Goal: Information Seeking & Learning: Learn about a topic

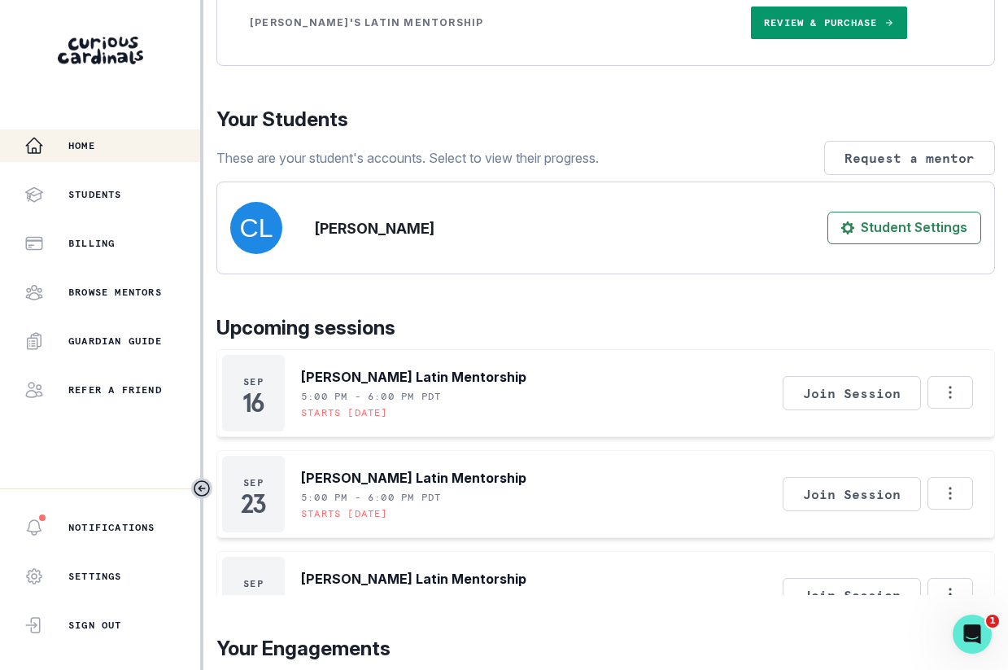
scroll to position [381, 0]
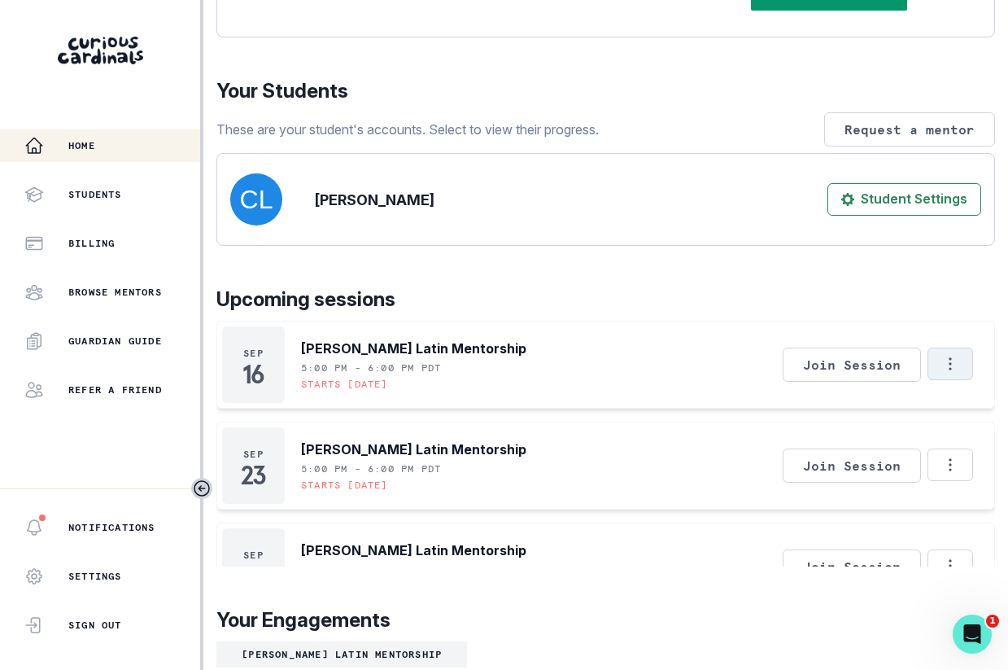
click at [956, 373] on icon "Options" at bounding box center [951, 364] width 18 height 18
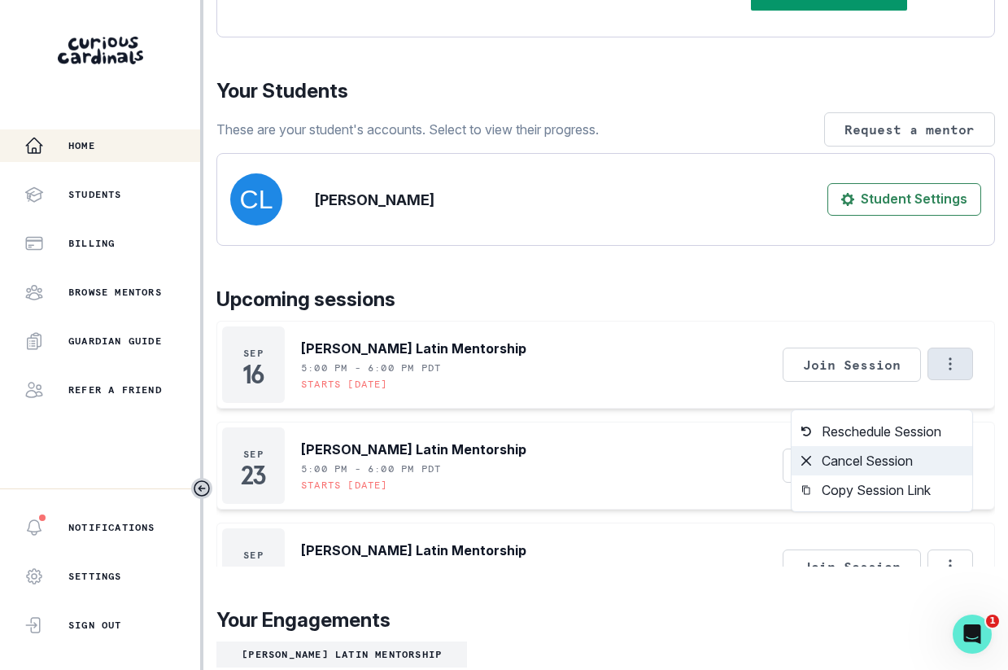
click at [889, 463] on button "Cancel Session" at bounding box center [882, 460] width 181 height 29
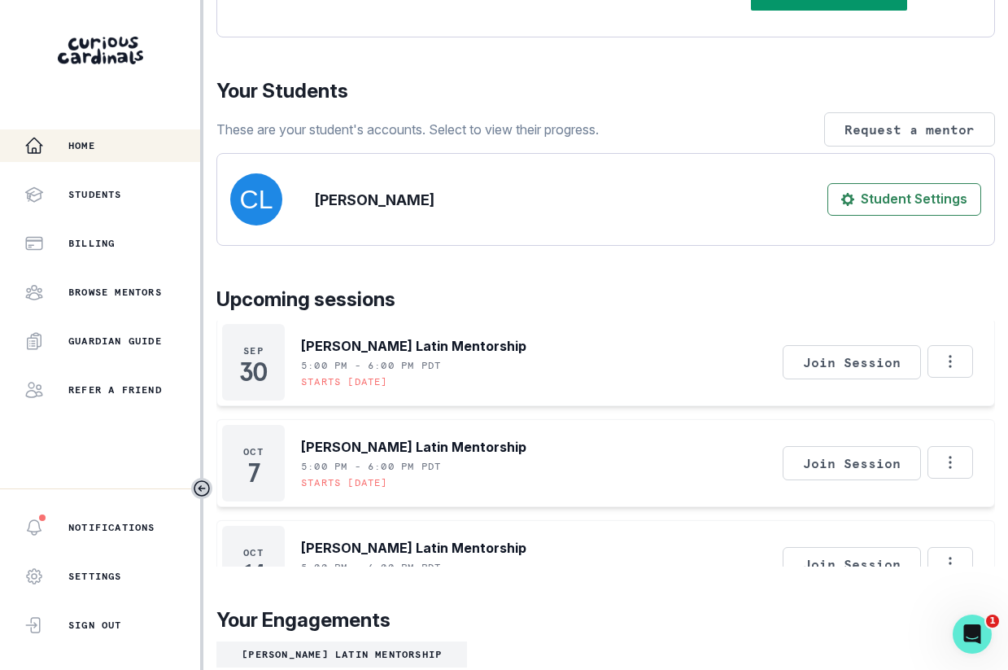
scroll to position [222, 0]
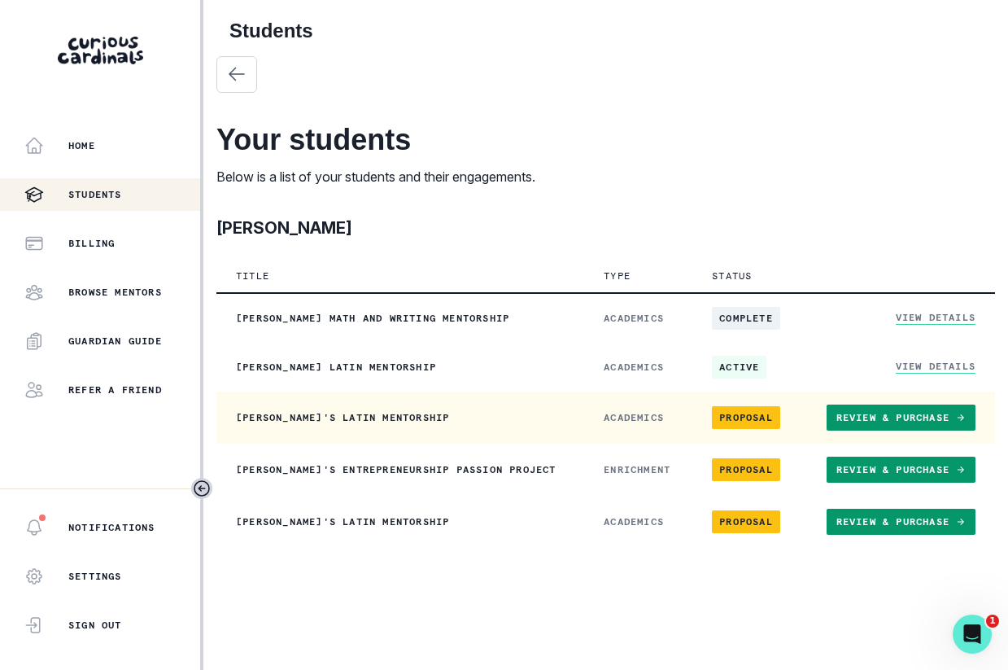
click at [882, 424] on link "Review & Purchase" at bounding box center [901, 417] width 149 height 26
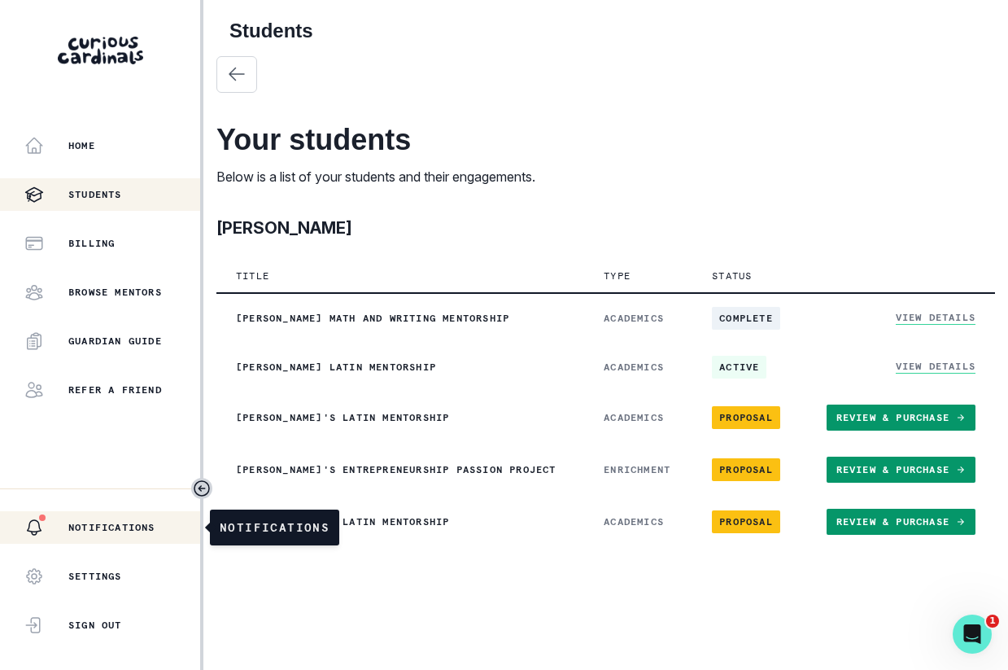
click at [116, 536] on div "Notifications" at bounding box center [112, 528] width 176 height 20
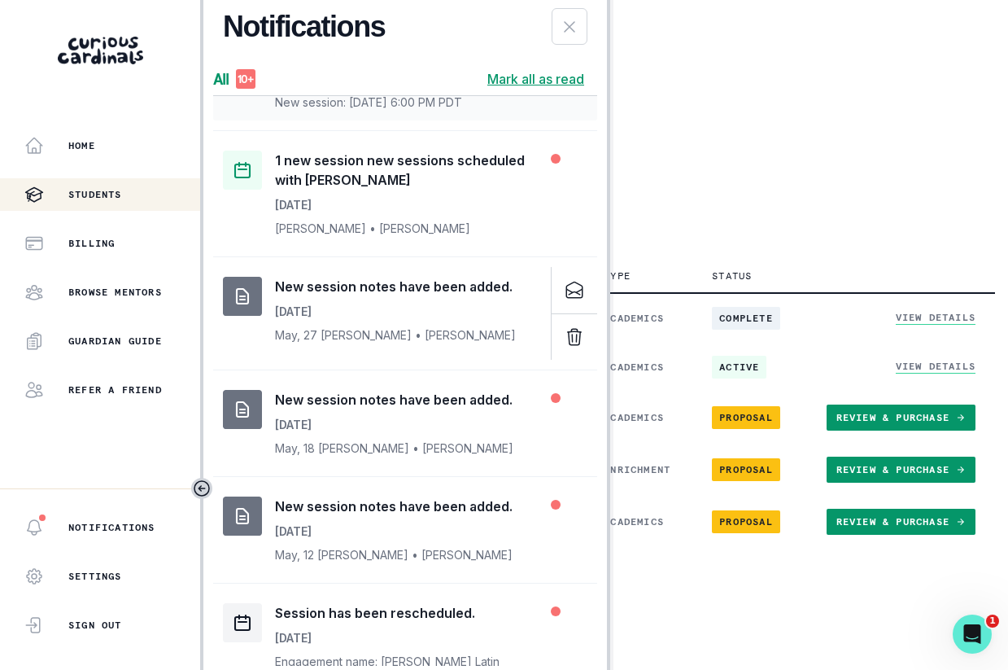
scroll to position [470, 0]
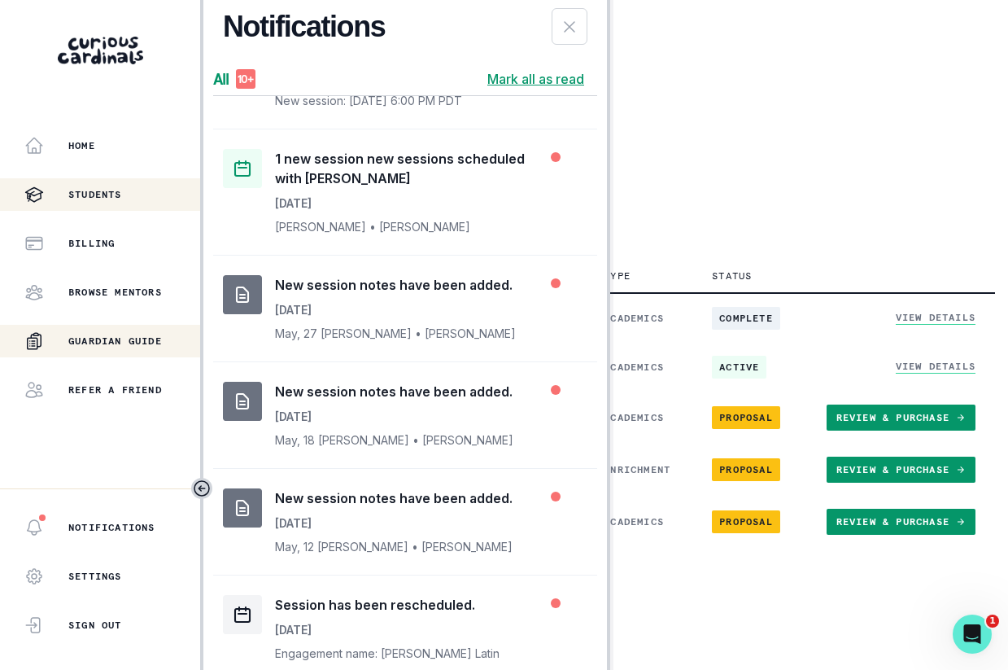
click at [113, 329] on button "Guardian Guide" at bounding box center [100, 341] width 200 height 33
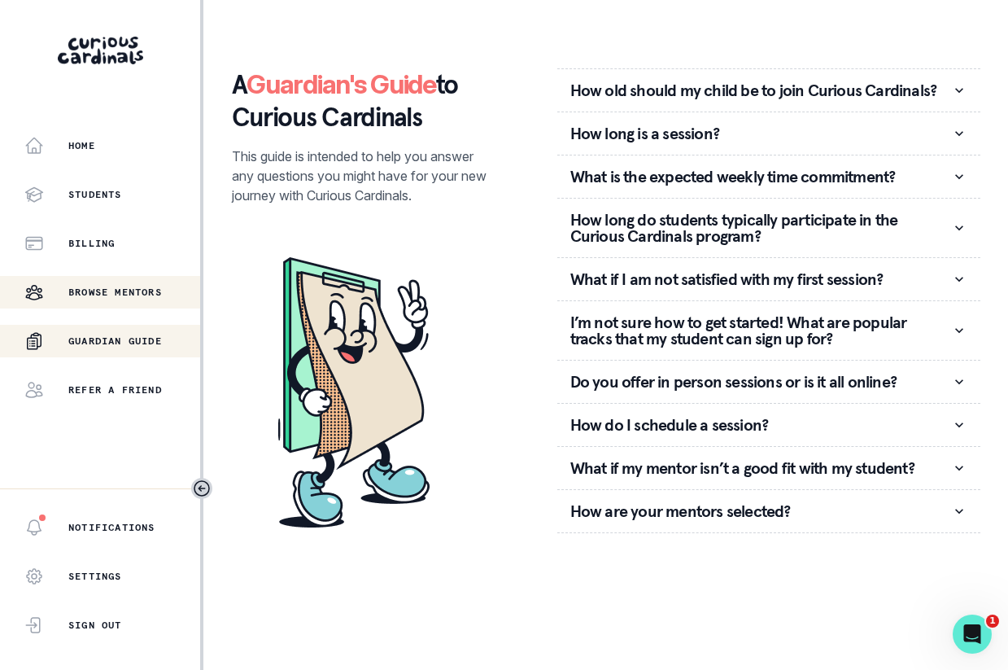
click at [104, 290] on p "Browse Mentors" at bounding box center [115, 292] width 94 height 13
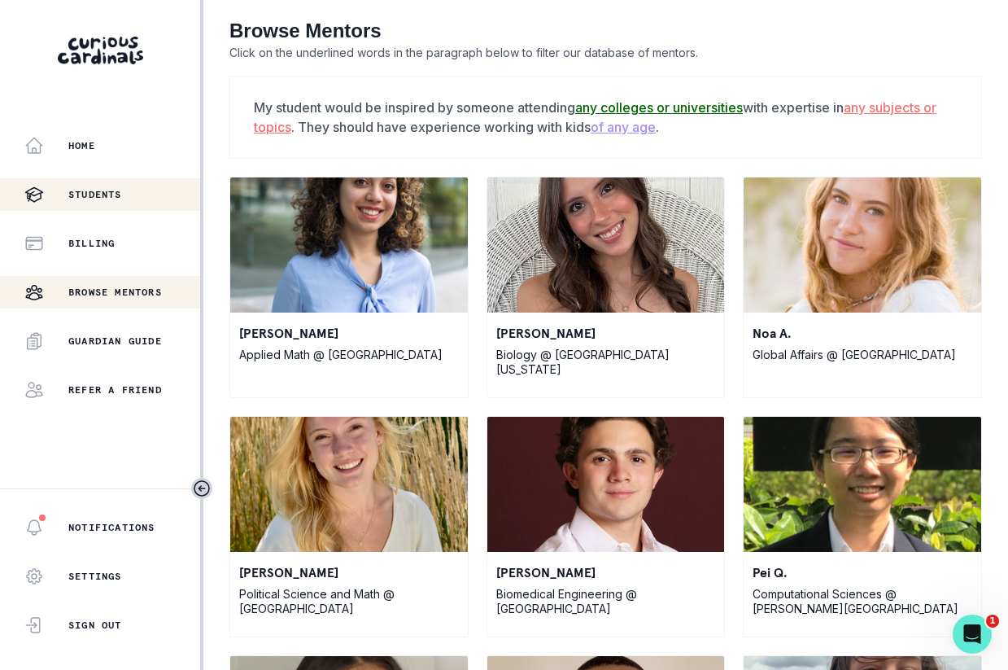
click at [94, 196] on p "Students" at bounding box center [95, 194] width 54 height 13
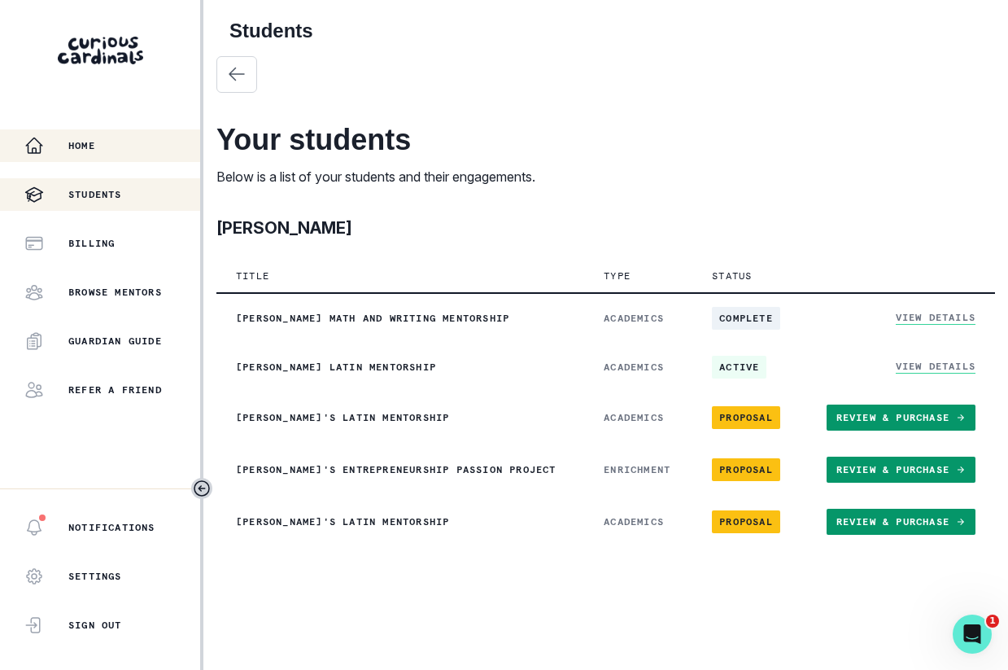
click at [93, 150] on p "Home" at bounding box center [81, 145] width 27 height 13
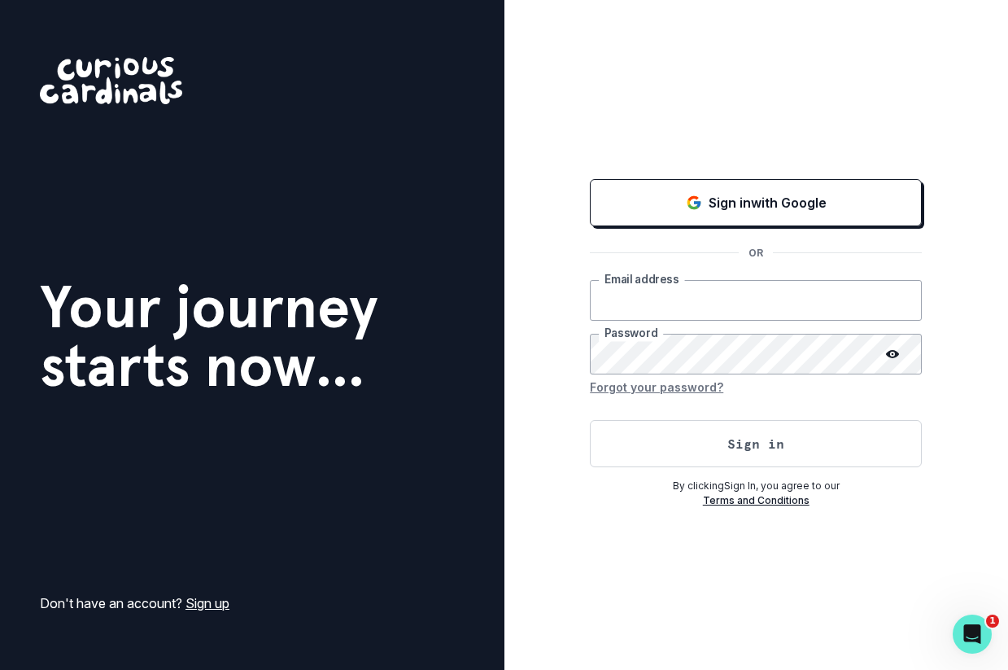
type input "[EMAIL_ADDRESS][DOMAIN_NAME]"
click at [786, 451] on button "Sign in" at bounding box center [756, 443] width 332 height 47
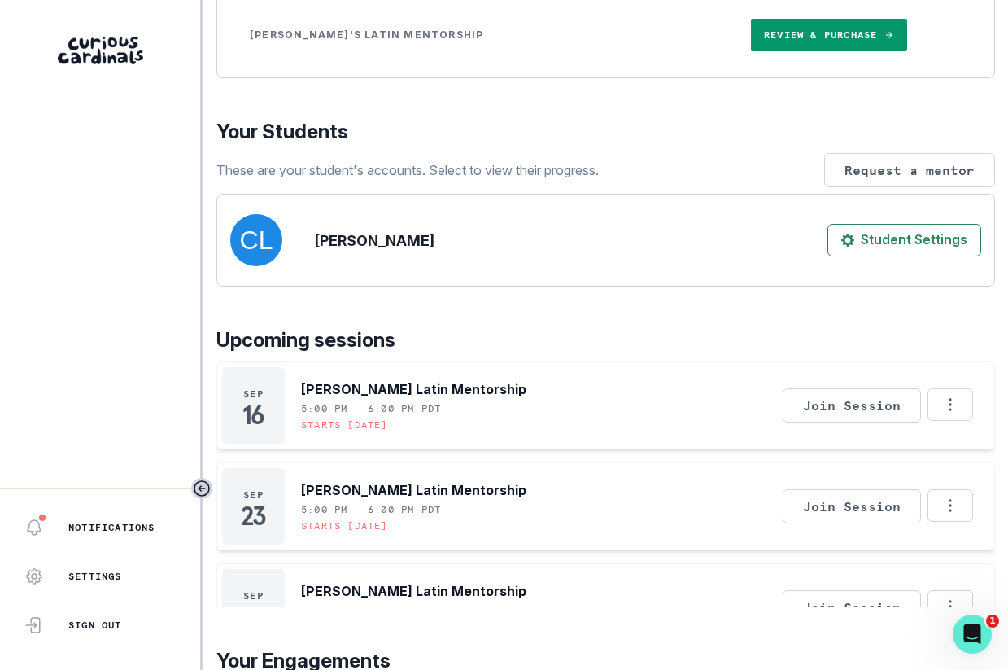
scroll to position [374, 0]
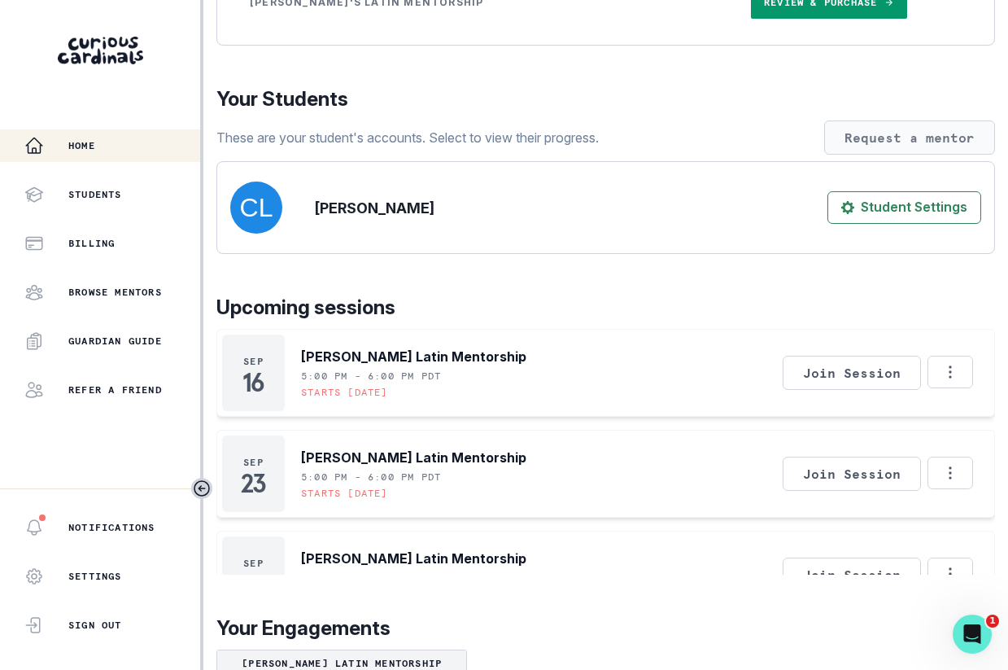
click at [861, 154] on button "Request a mentor" at bounding box center [909, 137] width 171 height 34
click at [129, 298] on p "Browse Mentors" at bounding box center [115, 292] width 94 height 13
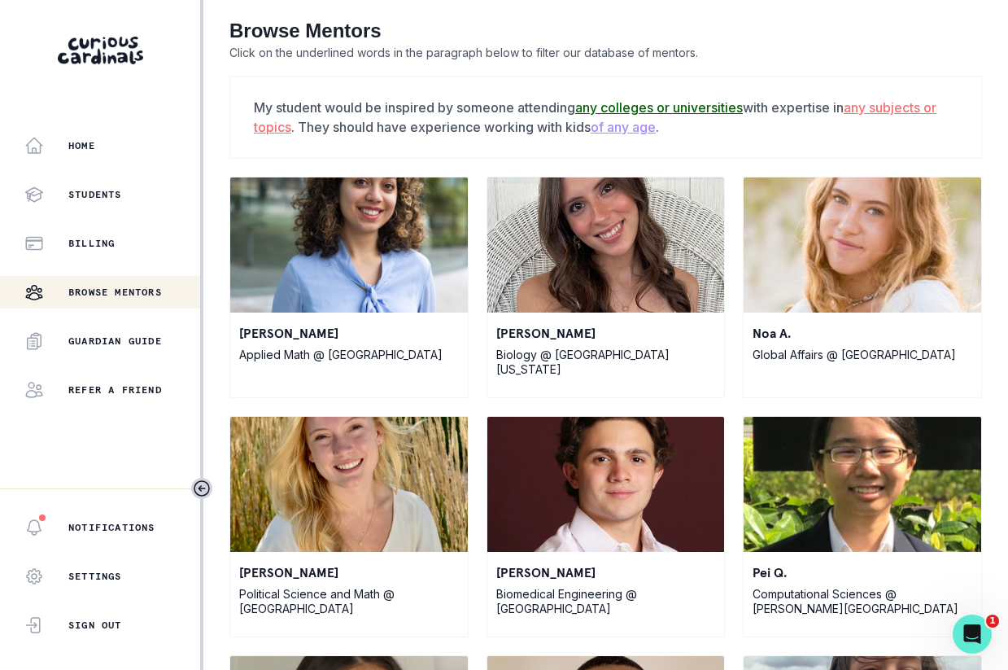
click at [278, 129] on u "any subjects or topics" at bounding box center [595, 117] width 683 height 36
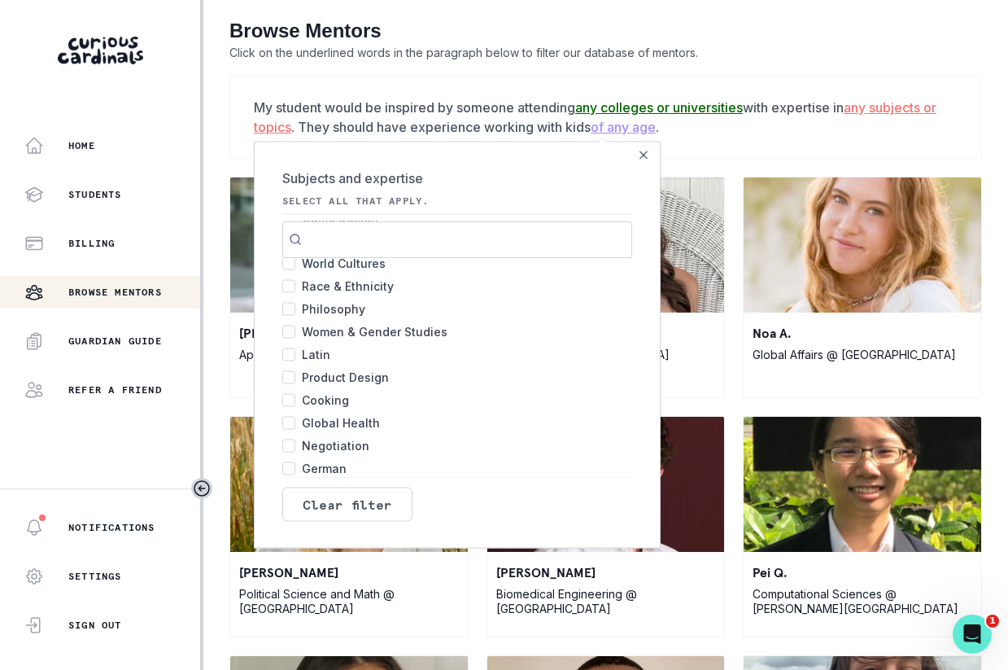
scroll to position [1131, 0]
click at [291, 355] on input "Latin 19" at bounding box center [288, 351] width 13 height 13
checkbox input "true"
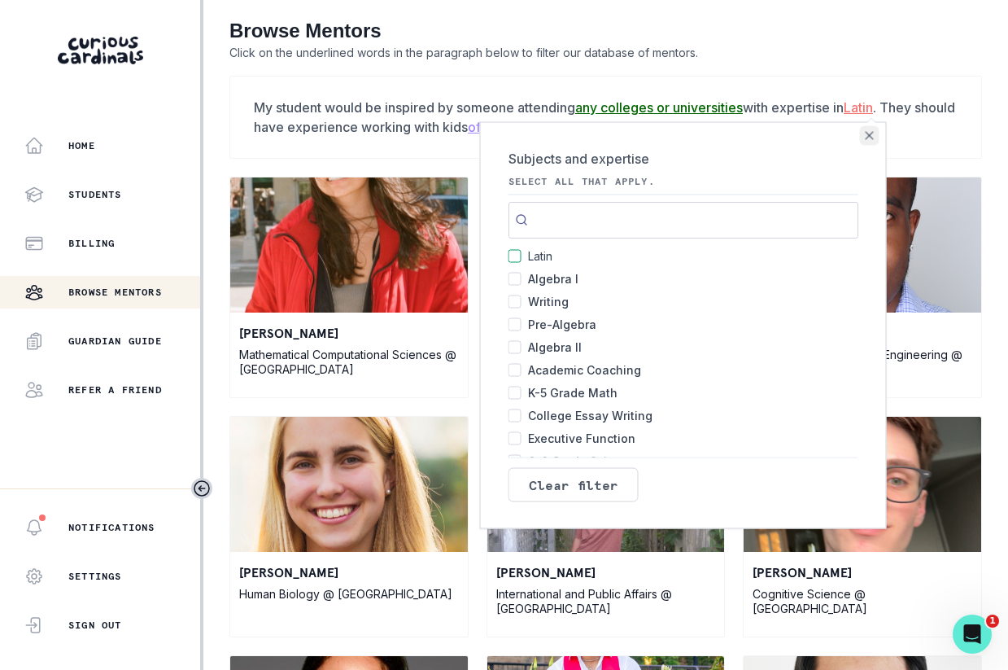
click at [870, 138] on icon "Close" at bounding box center [870, 135] width 8 height 8
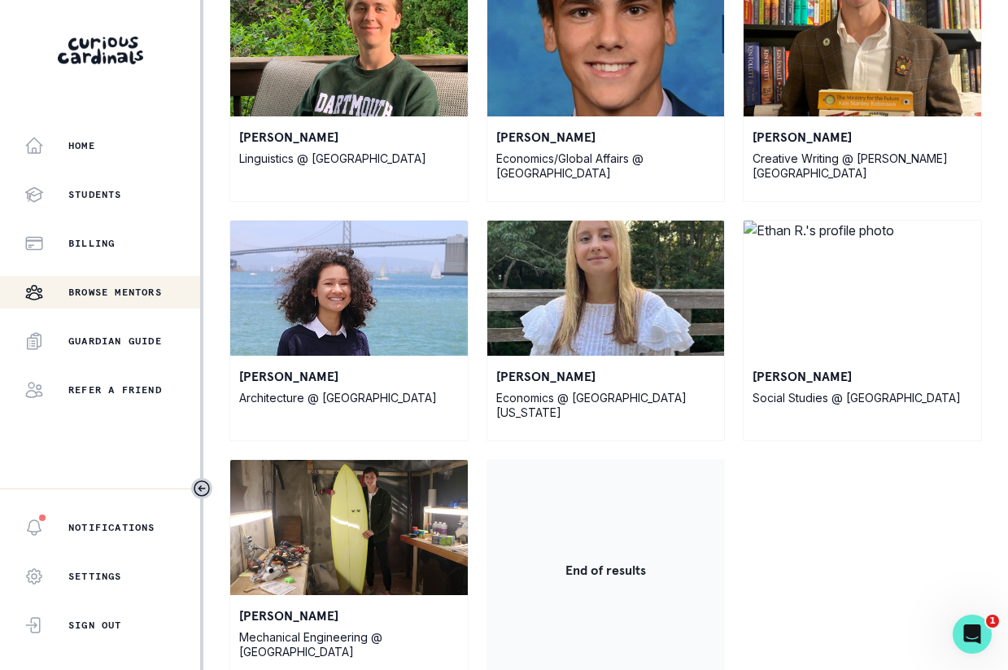
scroll to position [1183, 0]
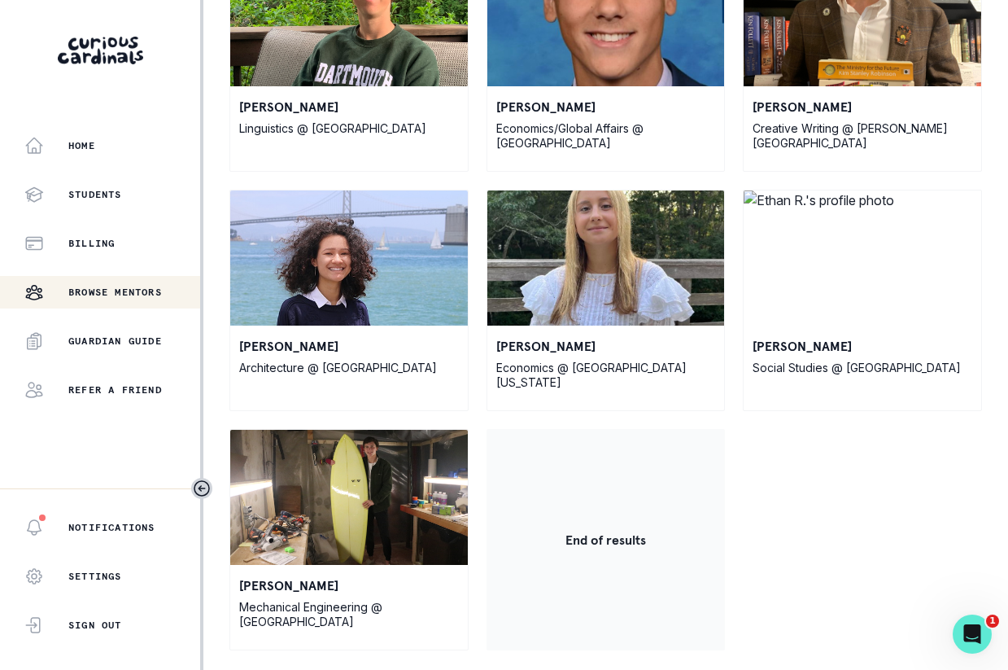
click at [829, 234] on img at bounding box center [863, 257] width 238 height 135
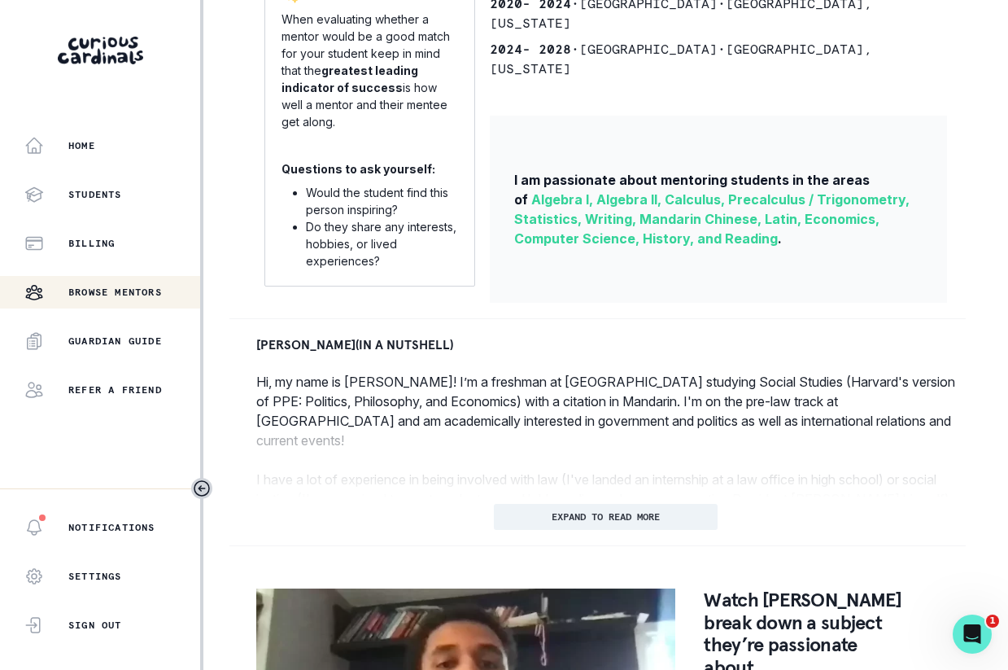
scroll to position [500, 0]
click at [668, 514] on button "EXPAND TO READ MORE" at bounding box center [606, 516] width 224 height 26
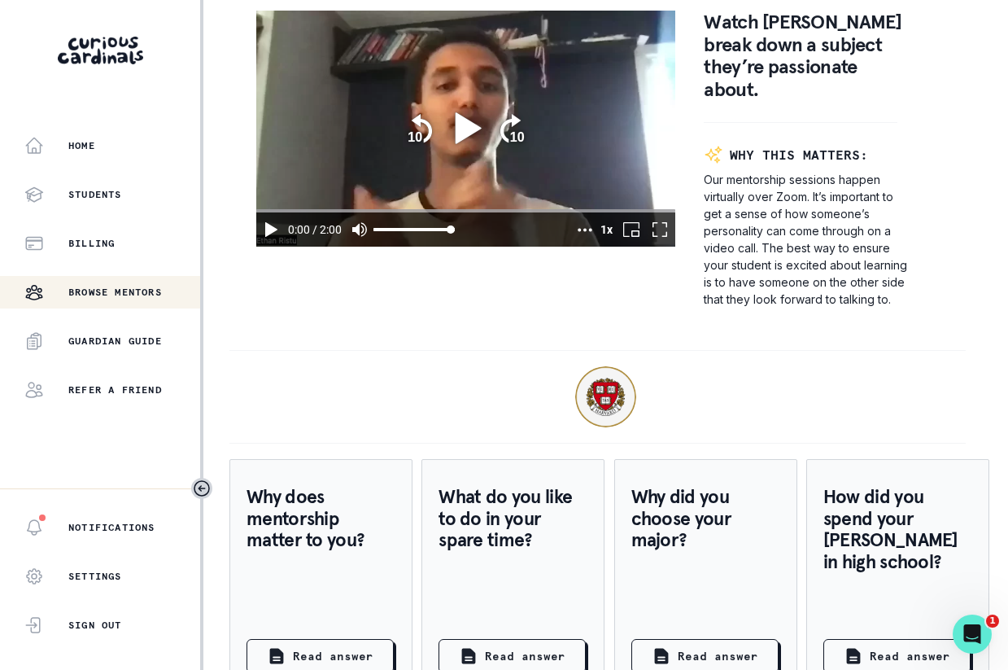
scroll to position [1467, 0]
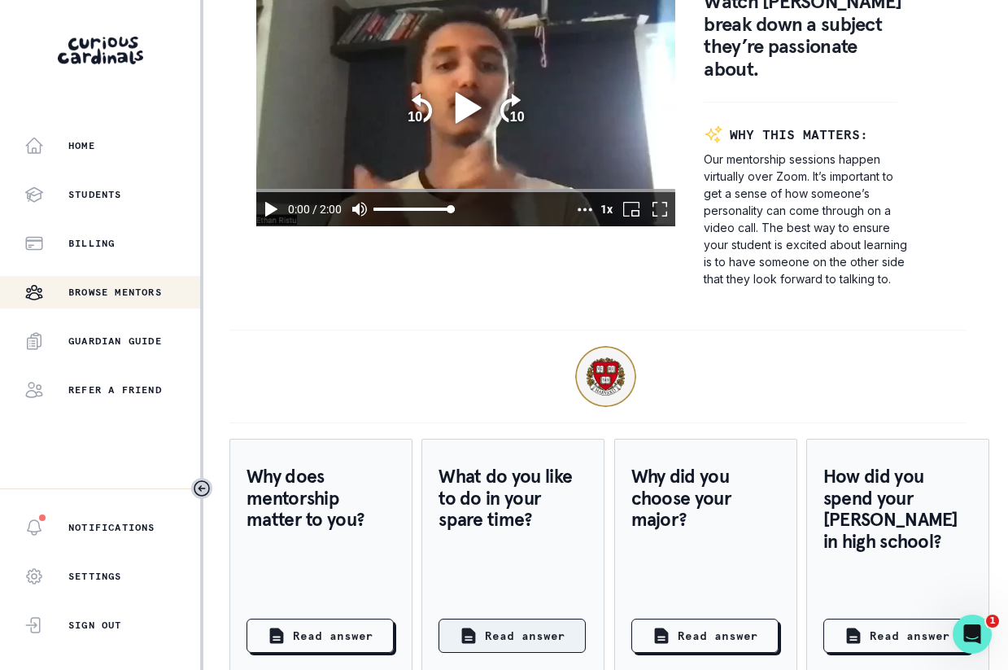
click at [568, 619] on button "Read answer" at bounding box center [512, 636] width 147 height 34
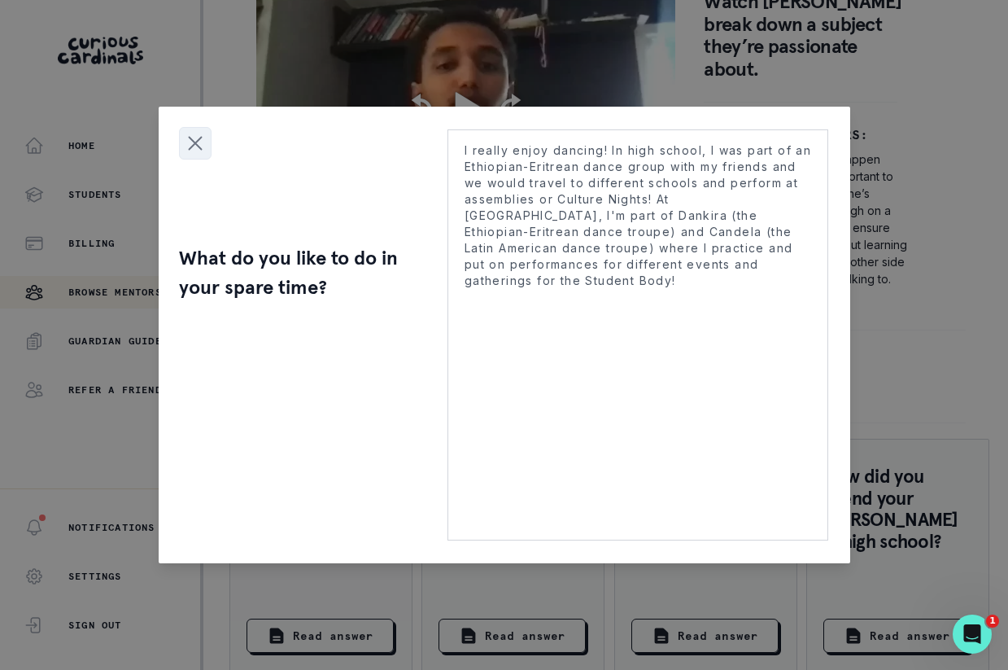
click at [183, 144] on icon "Close modal" at bounding box center [195, 143] width 24 height 24
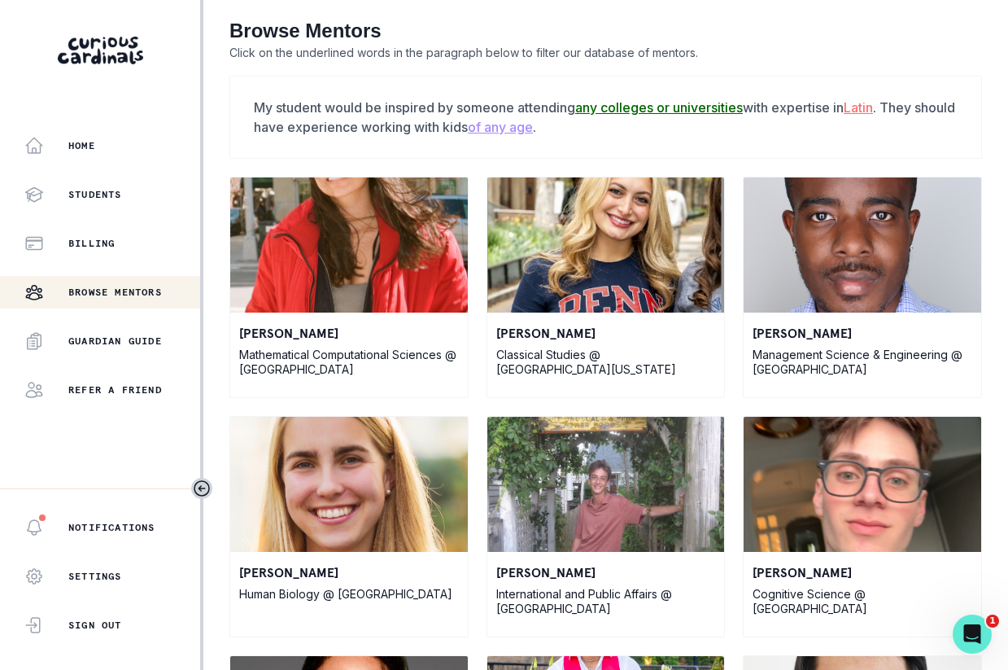
click at [314, 308] on img at bounding box center [349, 244] width 238 height 135
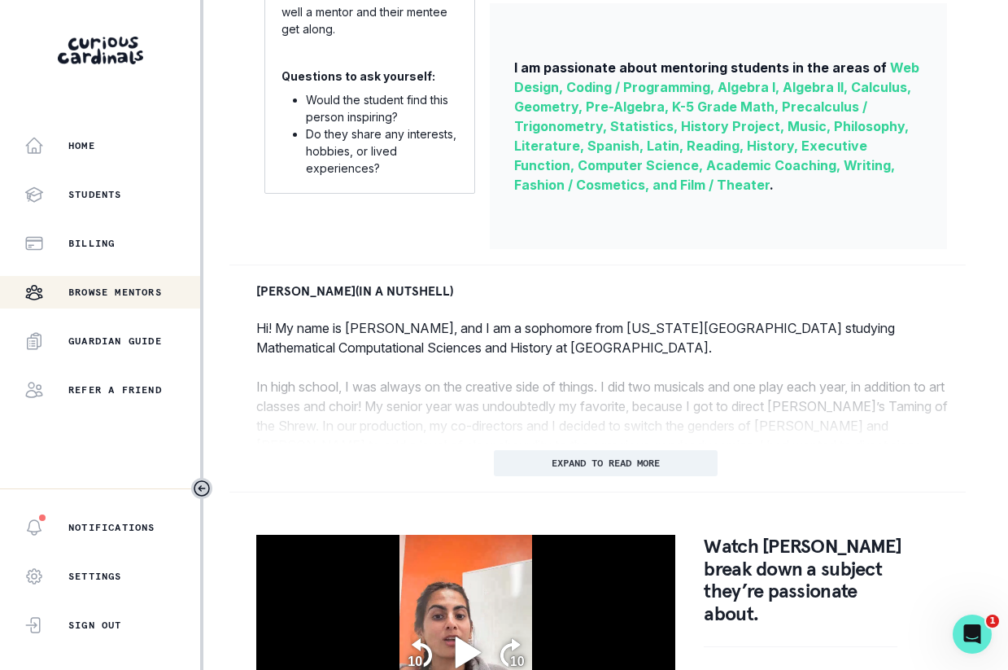
scroll to position [599, 0]
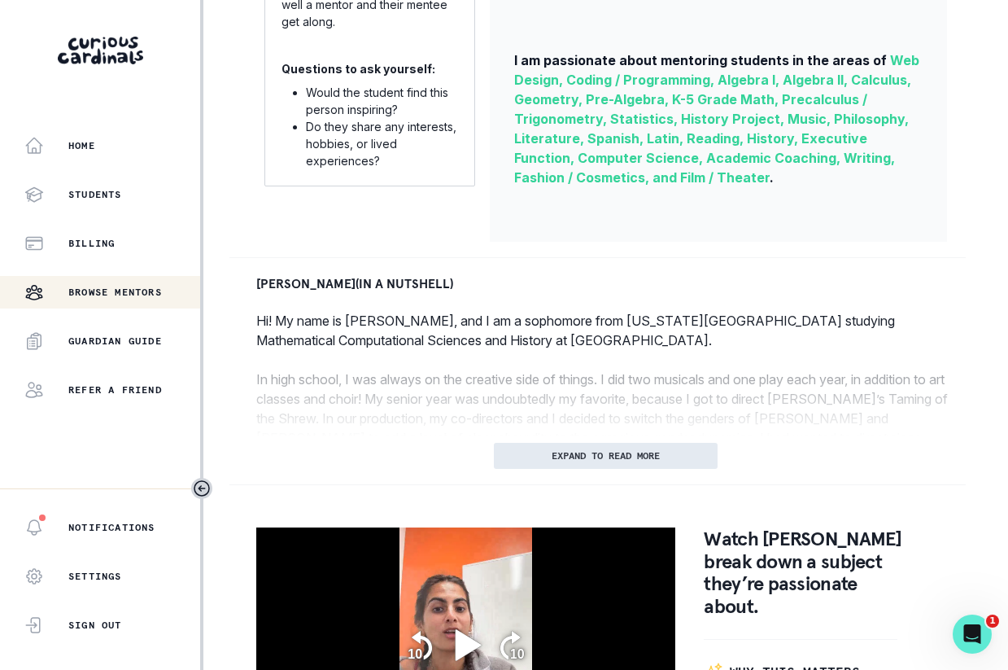
click at [584, 450] on p "EXPAND TO READ MORE" at bounding box center [606, 455] width 108 height 11
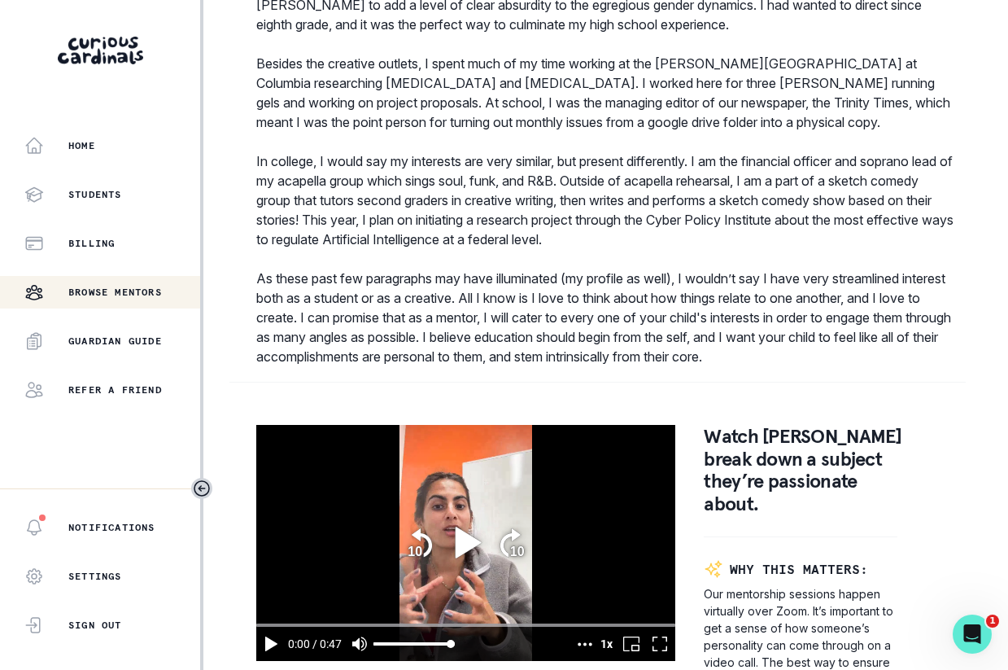
scroll to position [1034, 0]
